Goal: Task Accomplishment & Management: Use online tool/utility

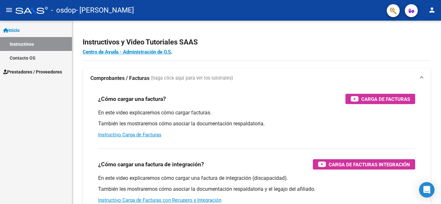
click at [42, 59] on link "Contacto OS" at bounding box center [36, 58] width 72 height 14
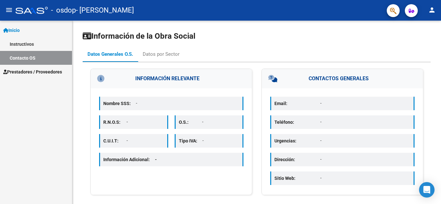
click at [32, 27] on link "Inicio" at bounding box center [36, 30] width 72 height 14
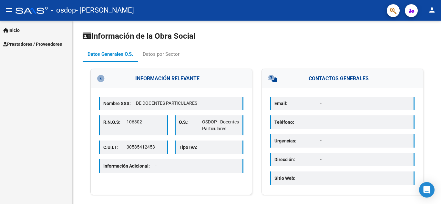
click at [37, 46] on span "Prestadores / Proveedores" at bounding box center [32, 44] width 59 height 7
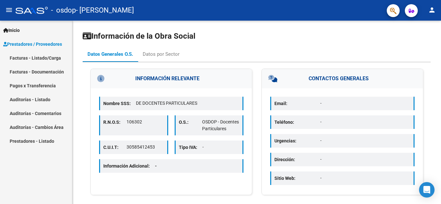
click at [38, 58] on link "Facturas - Listado/Carga" at bounding box center [36, 58] width 72 height 14
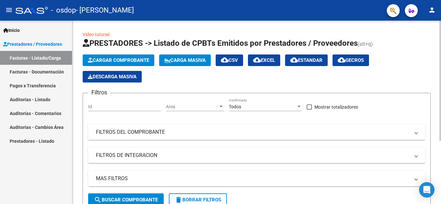
scroll to position [97, 0]
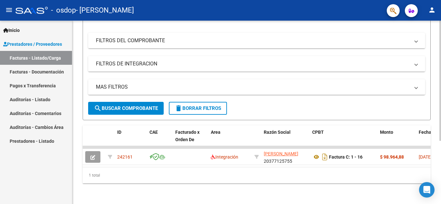
click at [441, 143] on div at bounding box center [440, 144] width 2 height 120
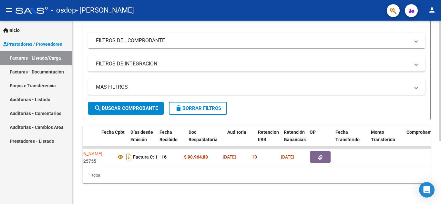
scroll to position [0, 320]
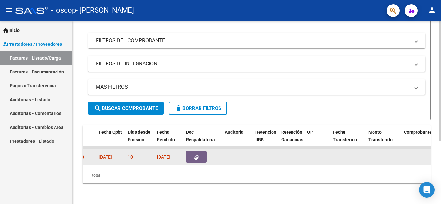
click at [196, 155] on icon "button" at bounding box center [196, 157] width 4 height 5
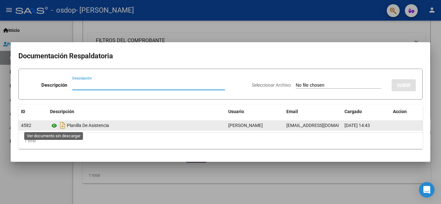
click at [54, 127] on icon at bounding box center [54, 126] width 8 height 8
